Goal: Task Accomplishment & Management: Manage account settings

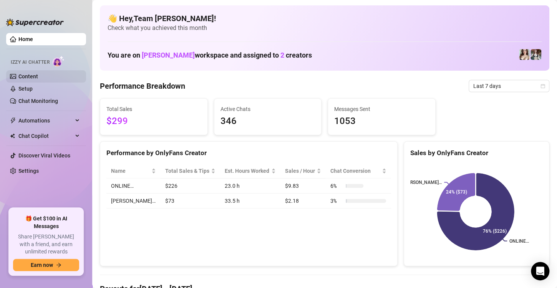
click at [38, 79] on link "Content" at bounding box center [28, 76] width 20 height 6
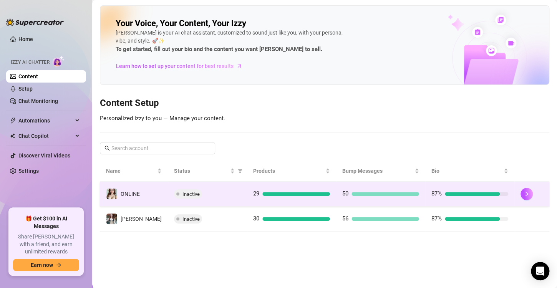
click at [134, 201] on td "ONLINE" at bounding box center [134, 194] width 68 height 25
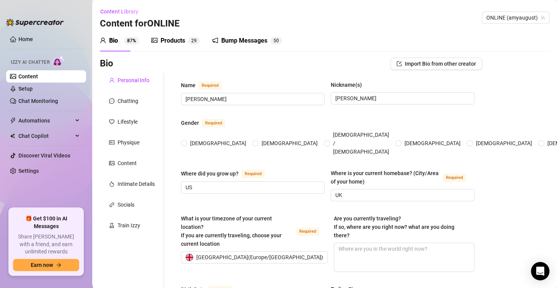
radio input "true"
checkbox input "true"
type input "[DATE]"
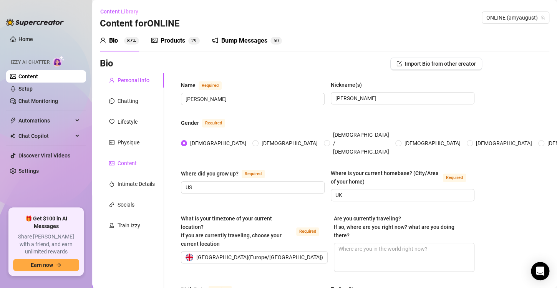
click at [130, 161] on div "Content" at bounding box center [127, 163] width 19 height 8
